Goal: Information Seeking & Learning: Learn about a topic

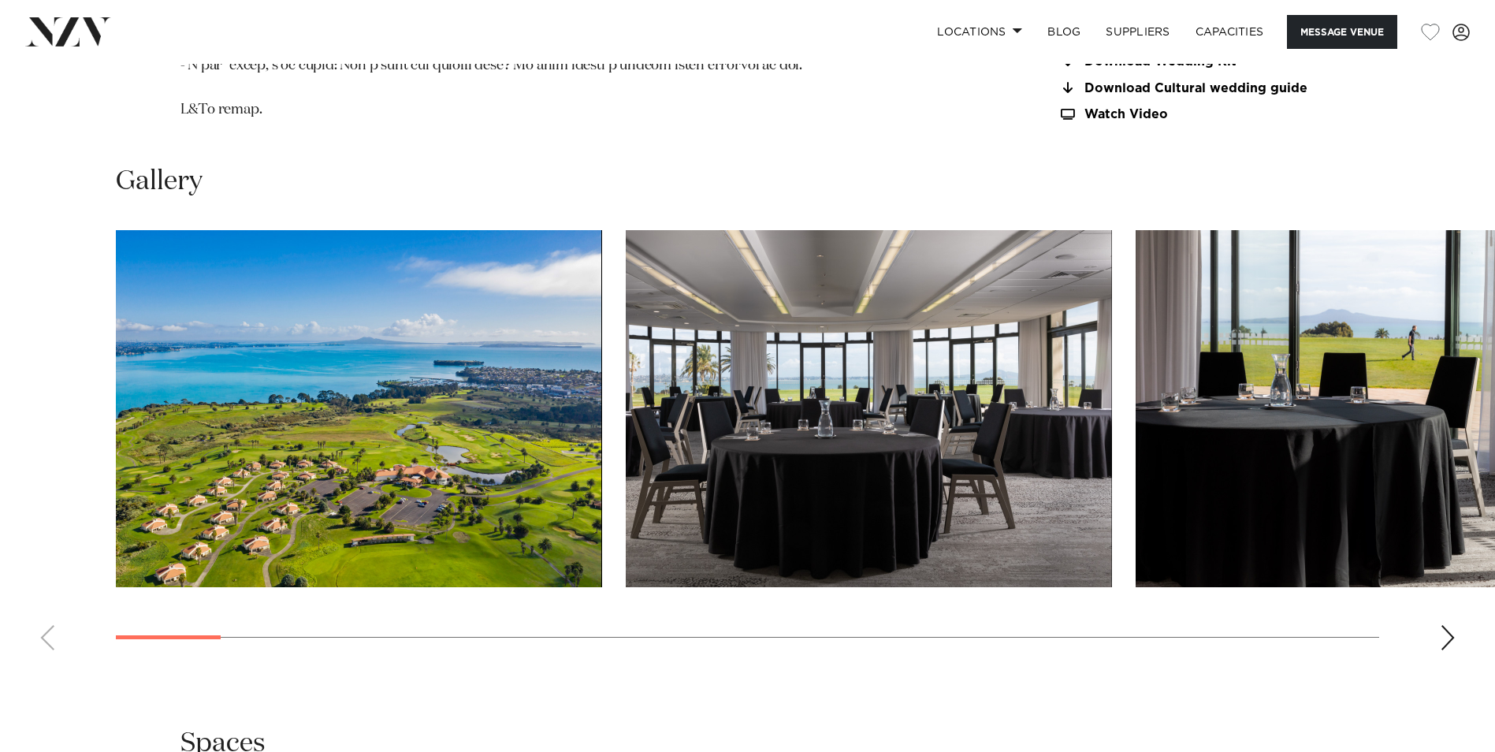
scroll to position [1734, 0]
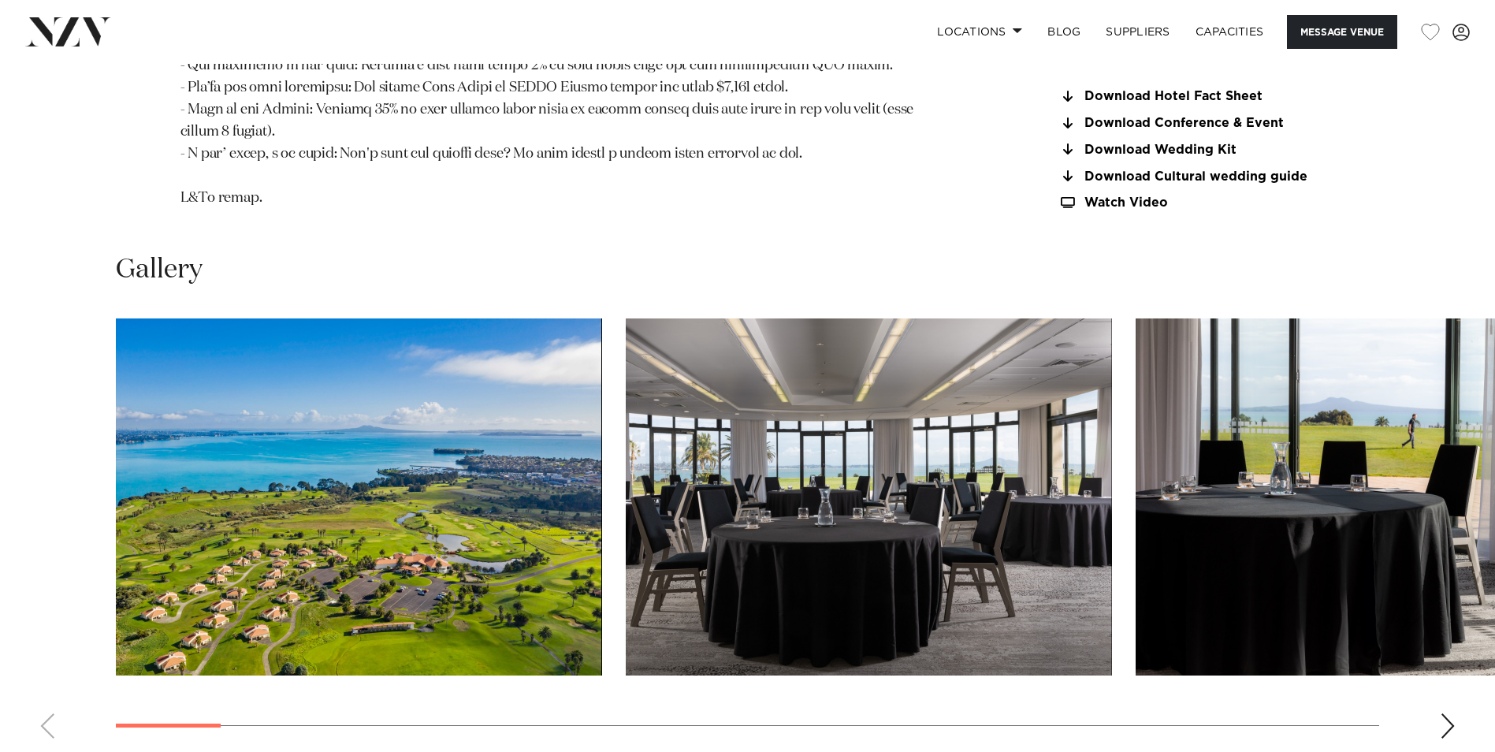
click at [426, 518] on img "1 / 30" at bounding box center [359, 496] width 486 height 357
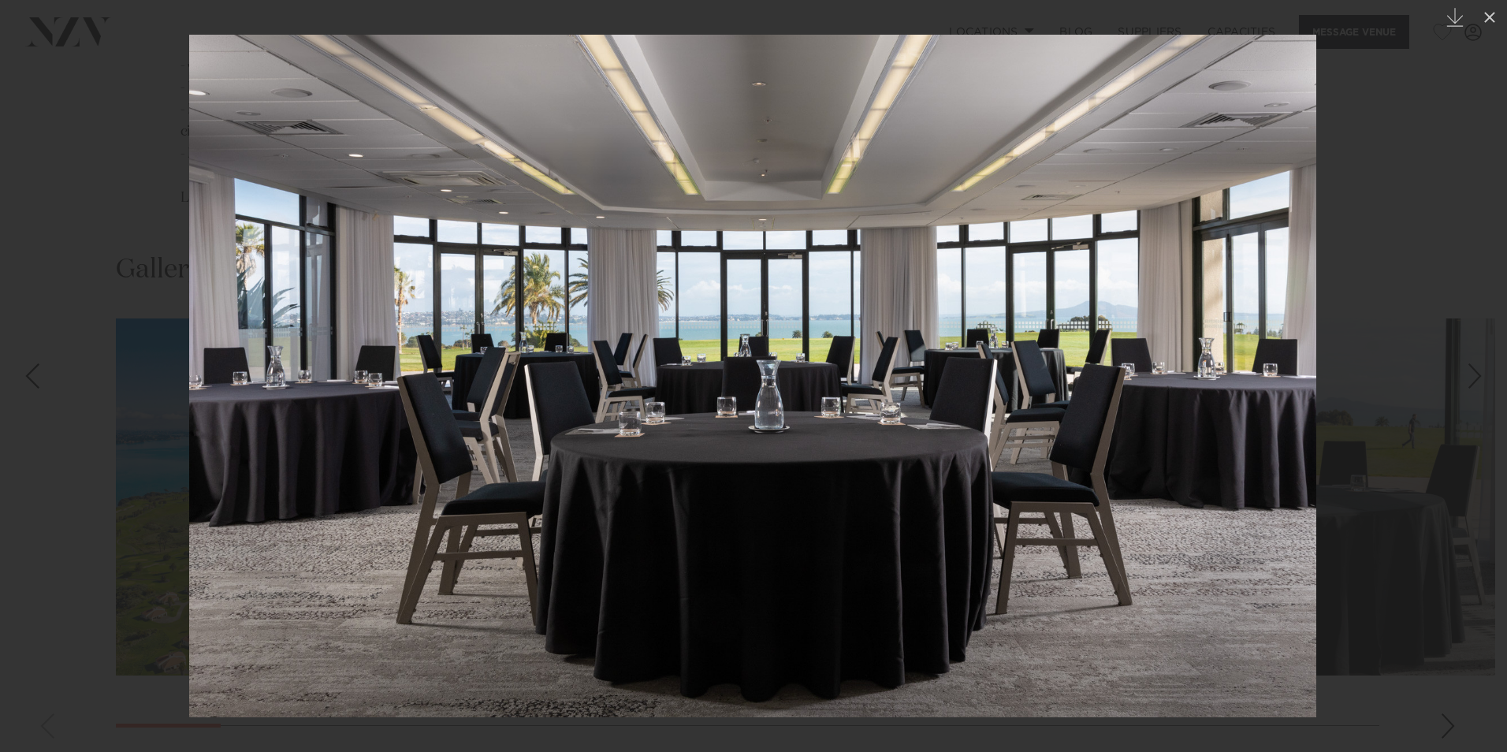
click at [1482, 374] on div "Next slide" at bounding box center [1474, 376] width 21 height 30
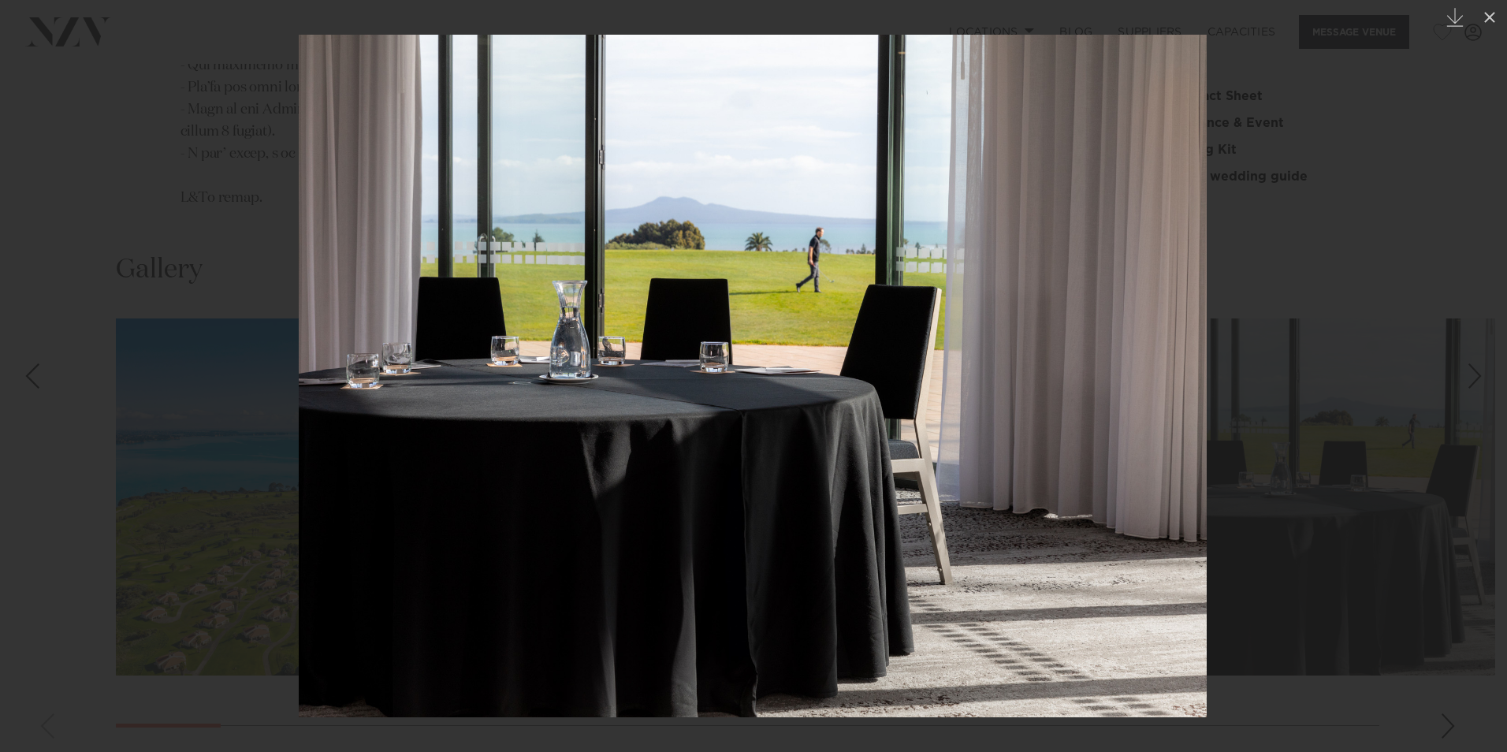
click at [1482, 374] on div "Next slide" at bounding box center [1474, 376] width 21 height 30
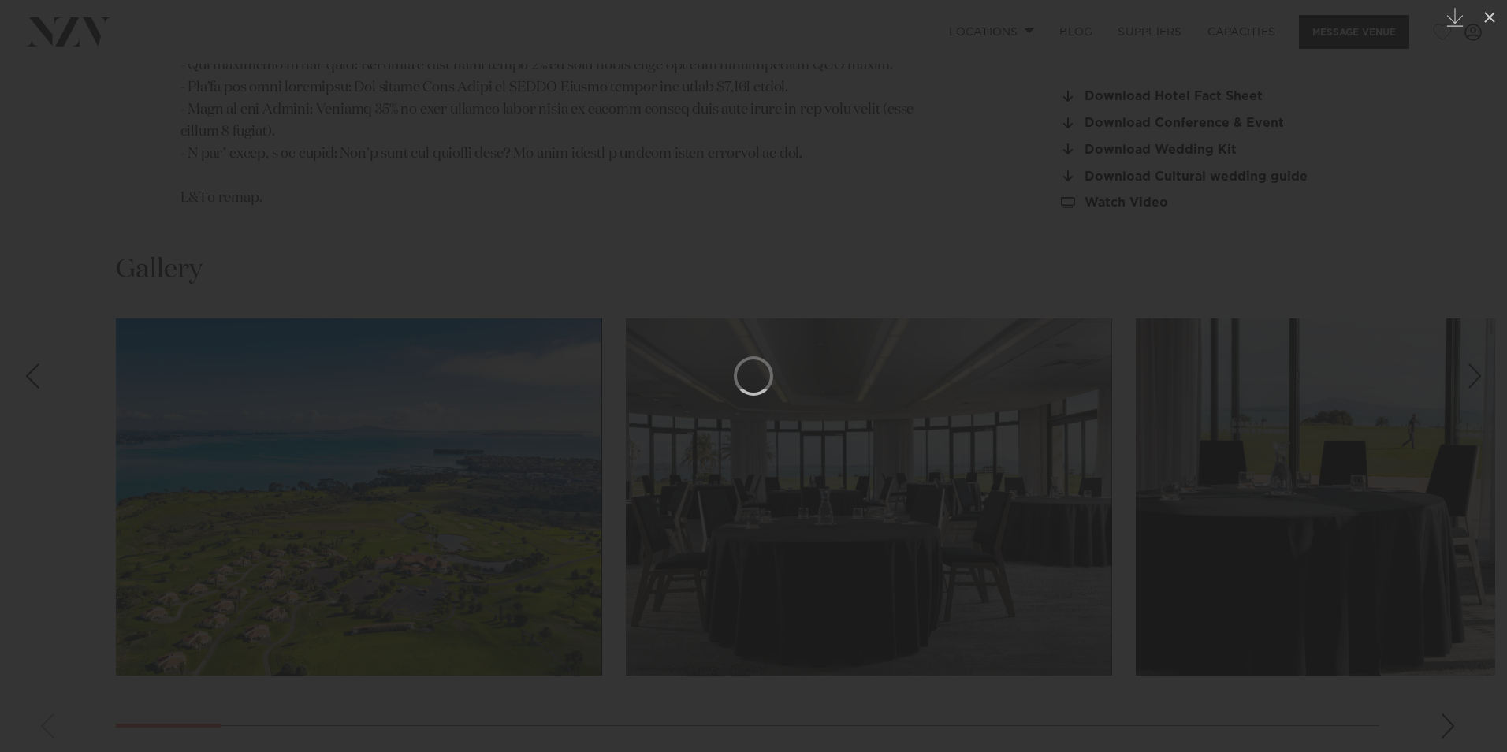
click at [1482, 374] on div "Next slide" at bounding box center [1474, 376] width 21 height 30
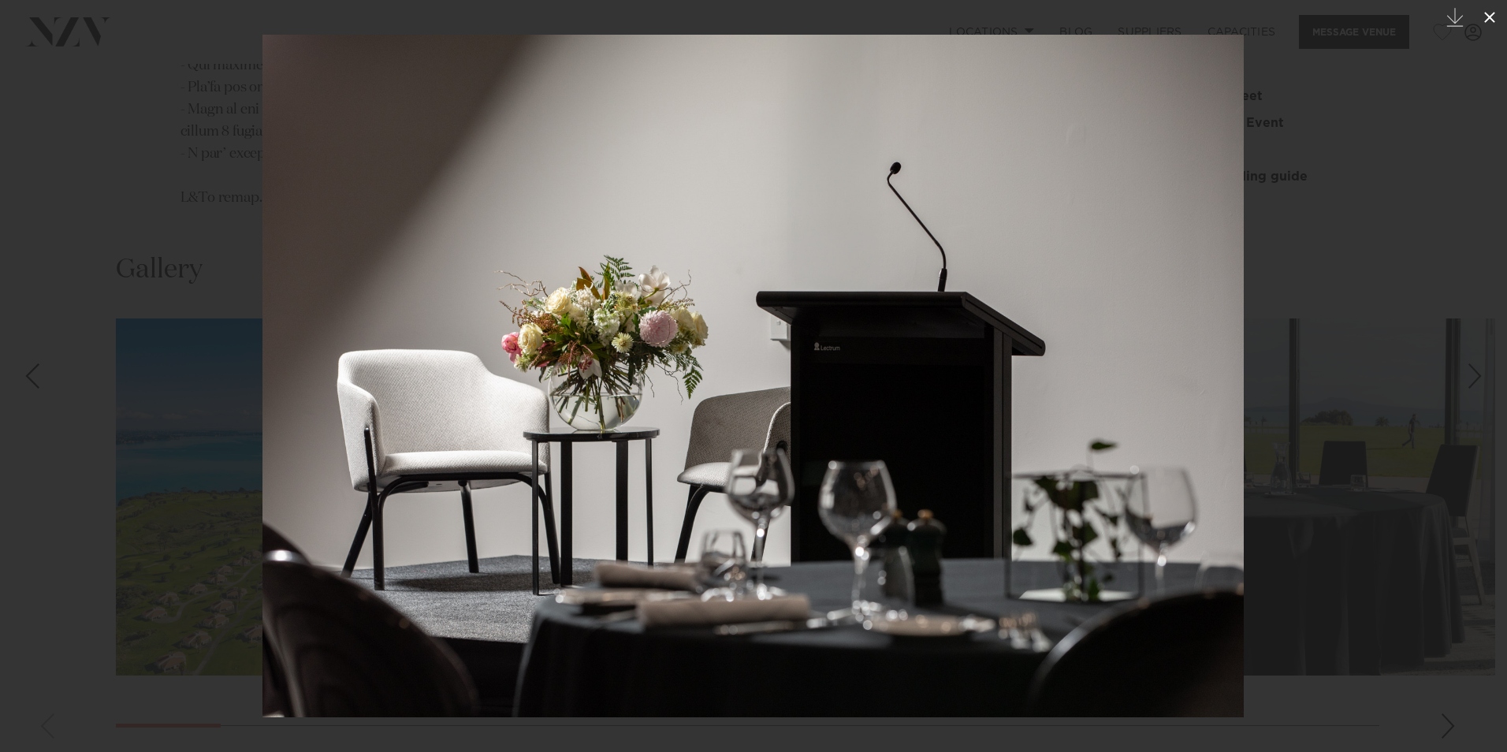
click at [1486, 20] on icon at bounding box center [1489, 17] width 19 height 19
